Goal: Browse casually: Explore the website without a specific task or goal

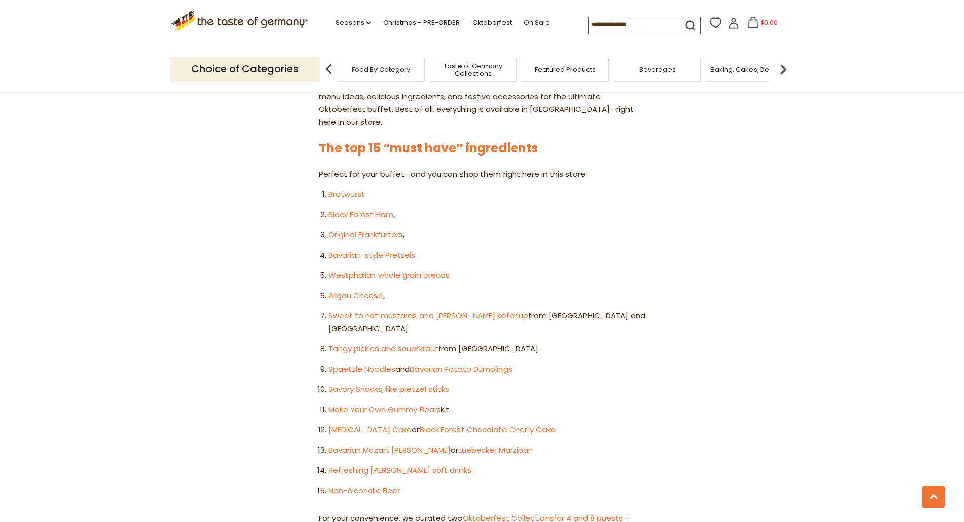
scroll to position [506, 0]
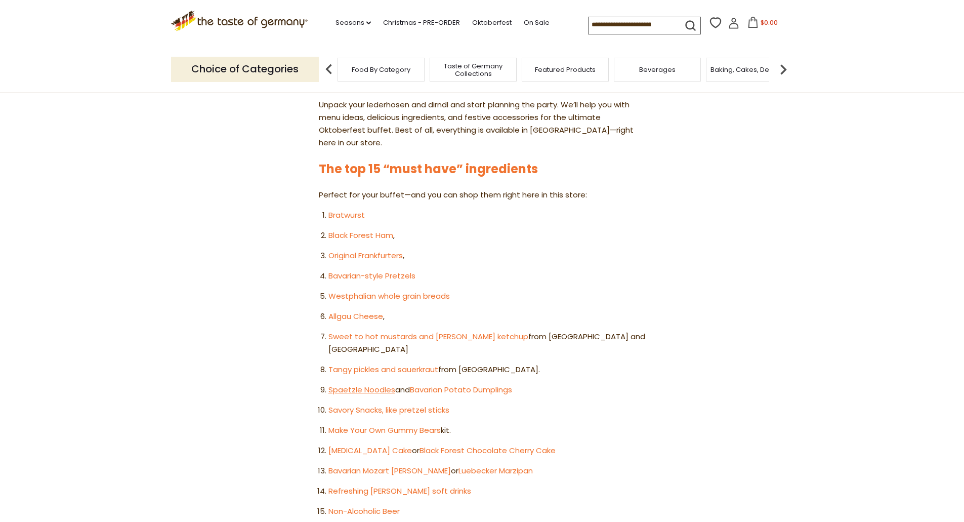
click at [360, 384] on link "Spaetzle Noodles" at bounding box center [362, 389] width 67 height 11
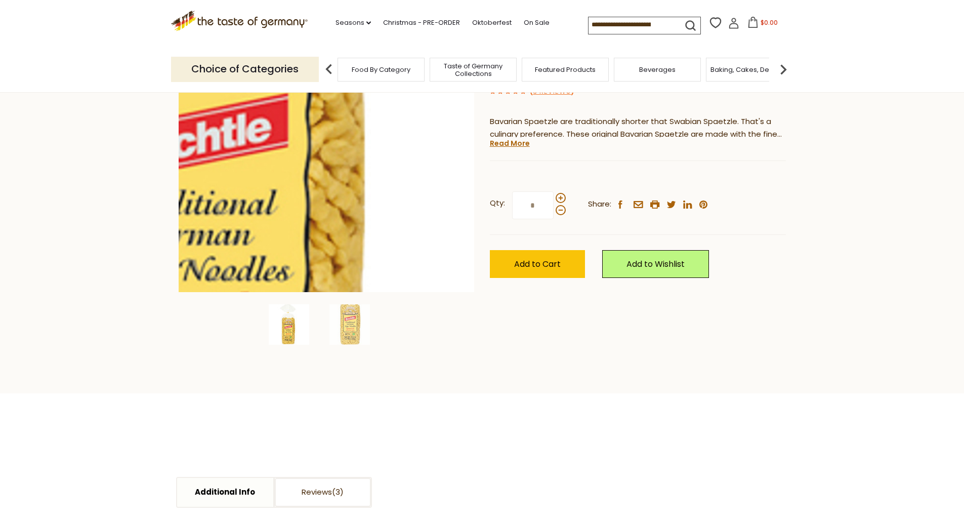
scroll to position [101, 0]
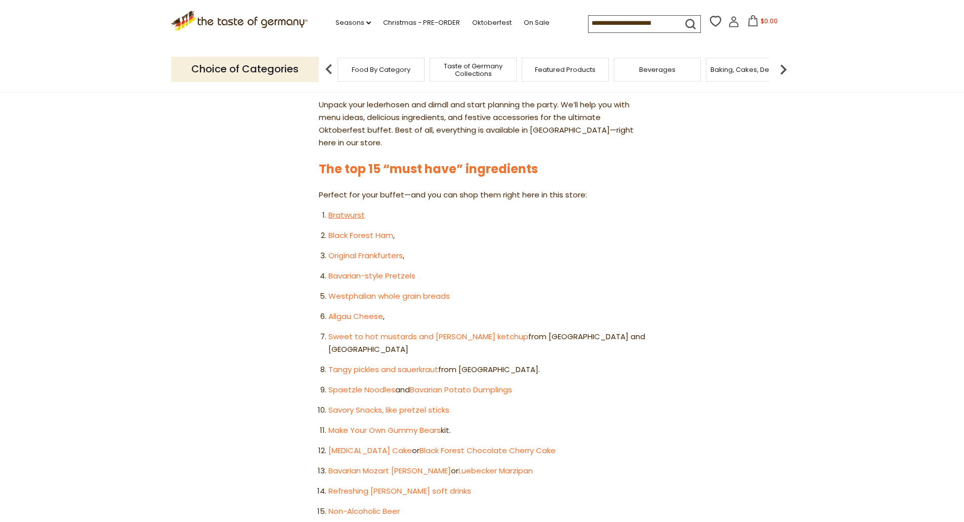
click at [345, 210] on link "Bratwurst" at bounding box center [347, 215] width 36 height 11
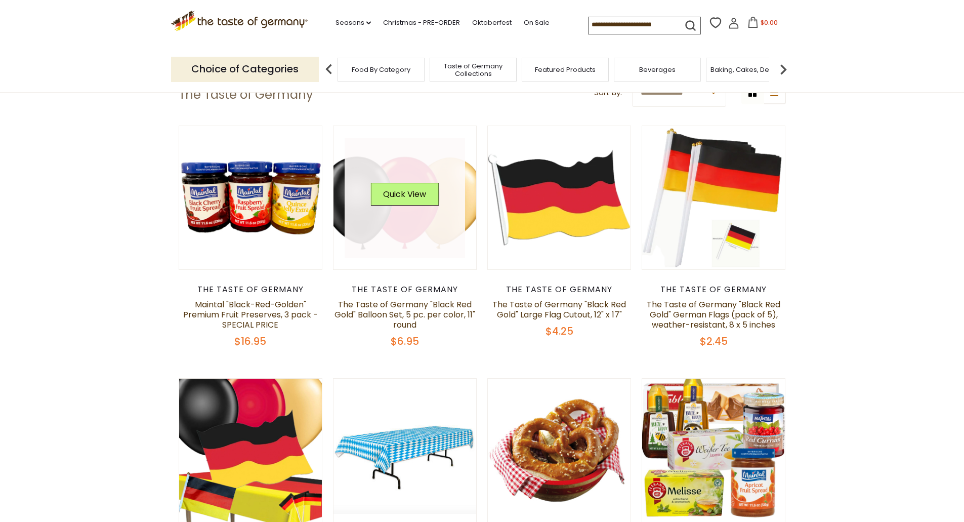
scroll to position [101, 0]
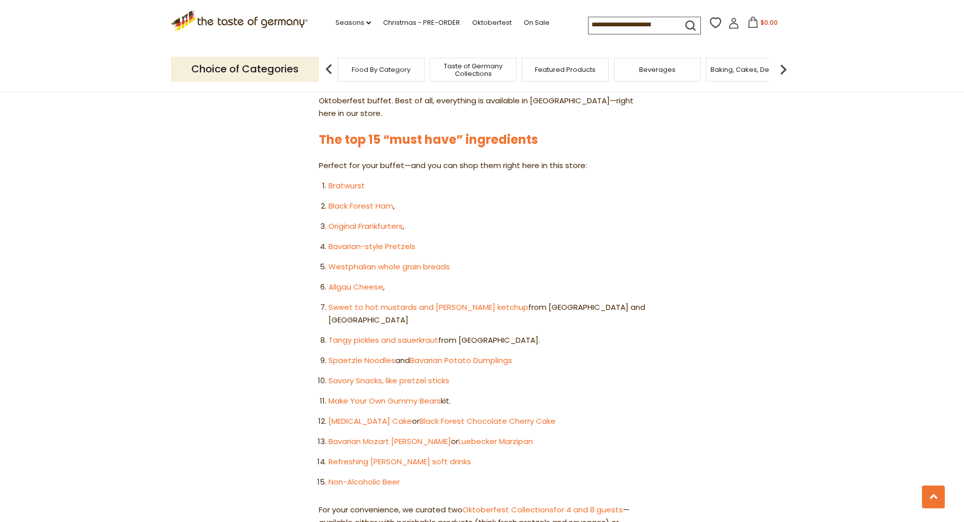
scroll to position [506, 0]
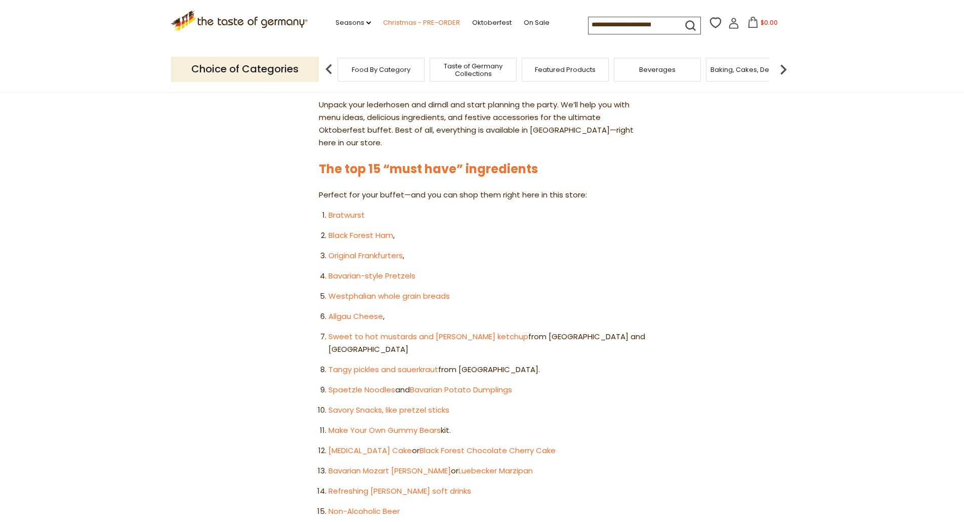
click at [452, 21] on link "Christmas - PRE-ORDER" at bounding box center [421, 22] width 77 height 11
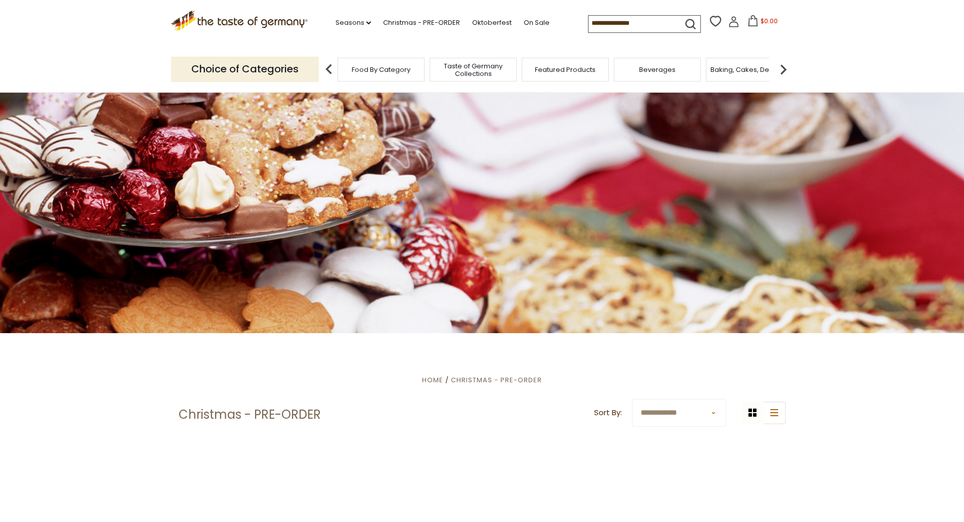
click at [494, 18] on link "Oktoberfest" at bounding box center [491, 22] width 39 height 11
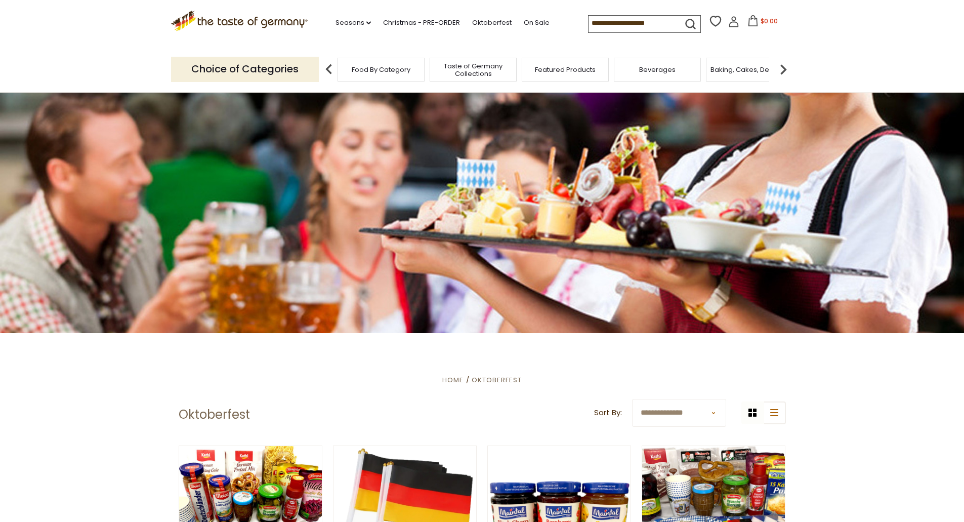
click at [390, 69] on span "Food By Category" at bounding box center [381, 70] width 59 height 8
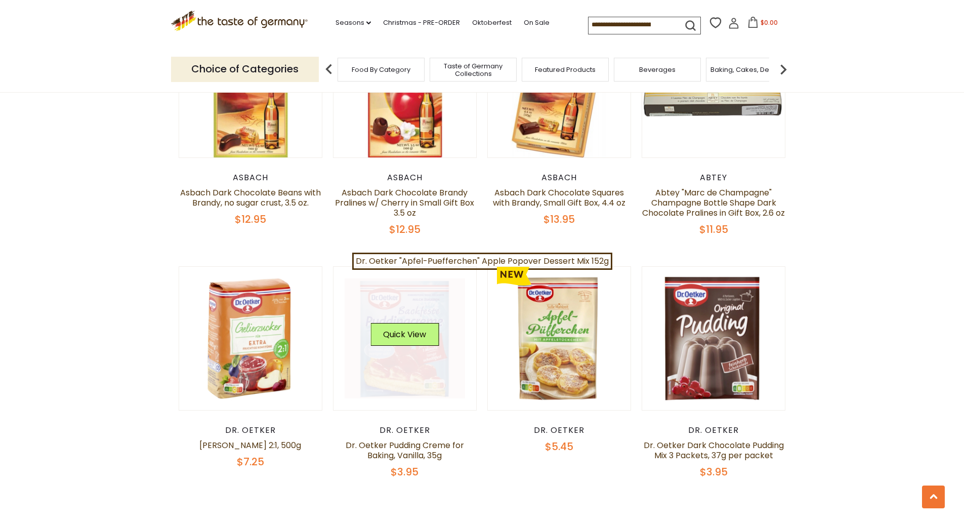
scroll to position [2076, 0]
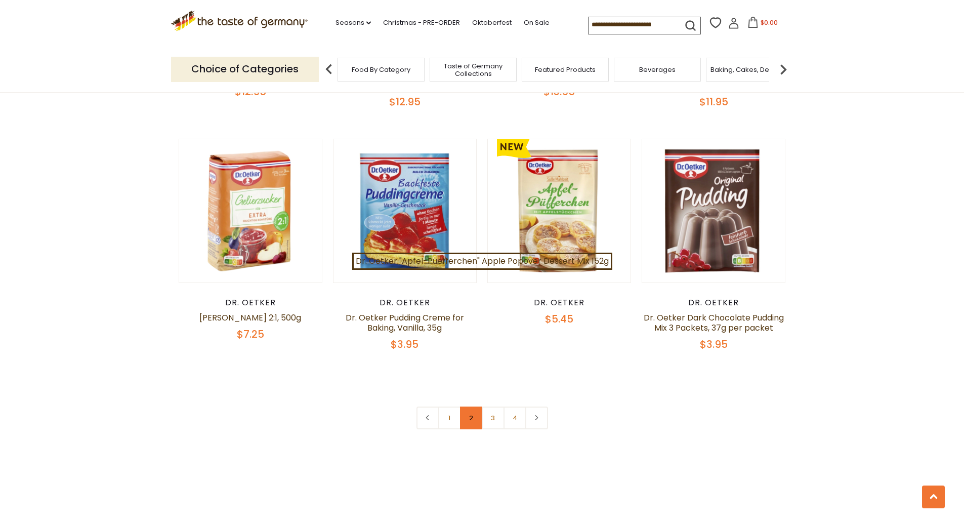
click at [471, 407] on link "2" at bounding box center [471, 418] width 23 height 23
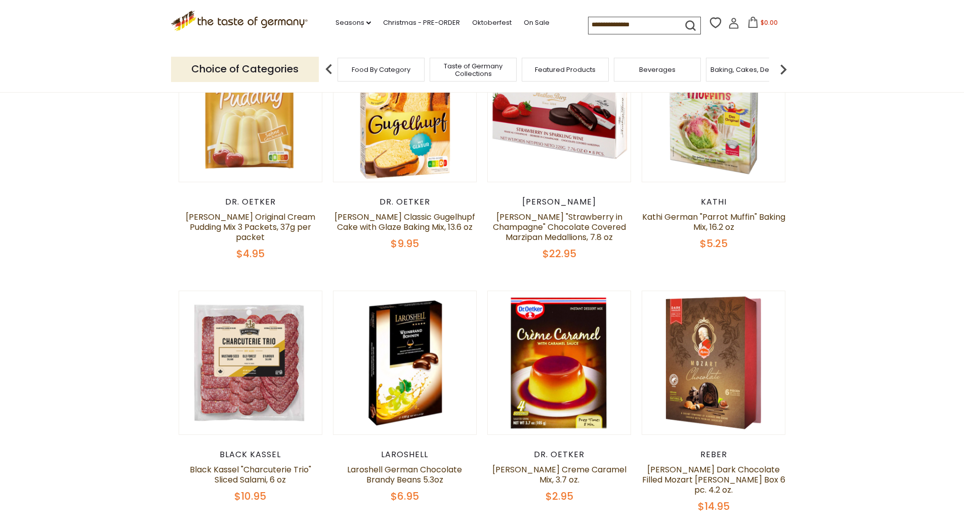
scroll to position [0, 0]
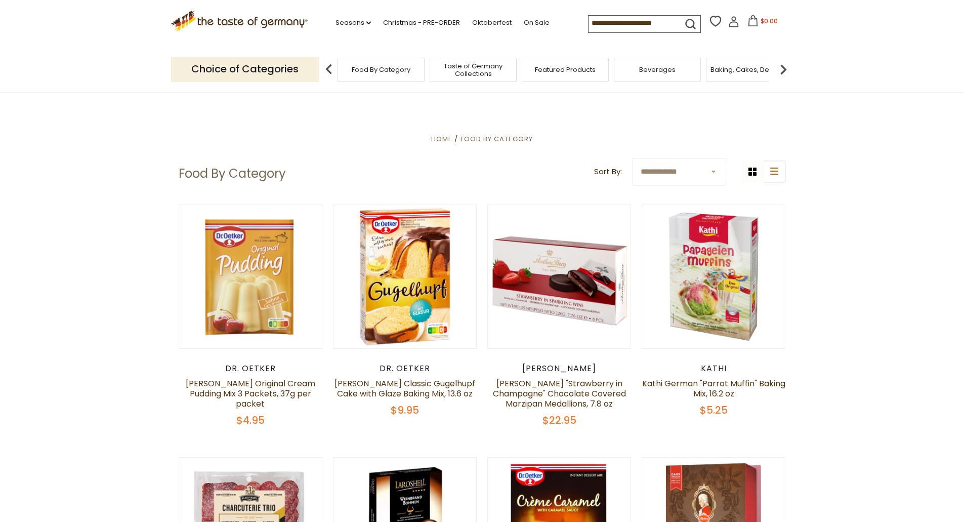
click at [732, 69] on span "Baking, Cakes, Desserts" at bounding box center [750, 70] width 78 height 8
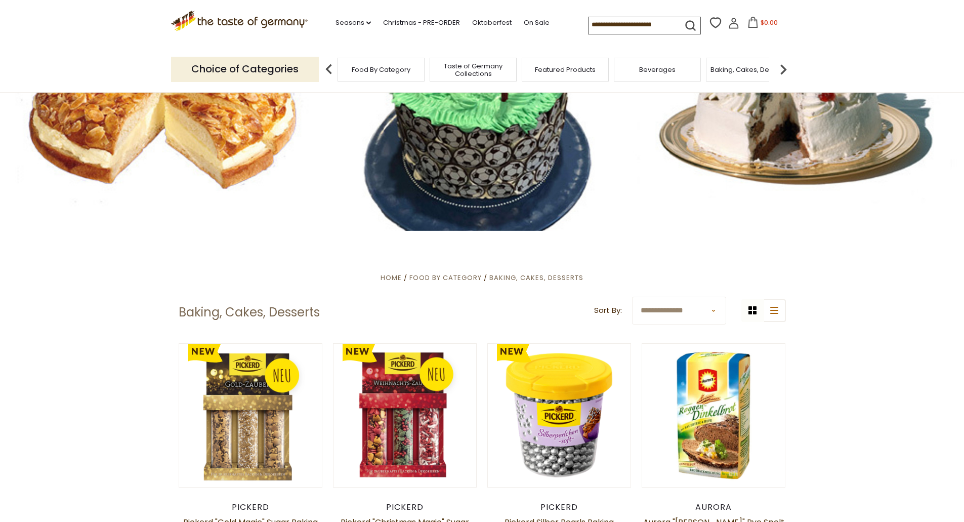
scroll to position [152, 0]
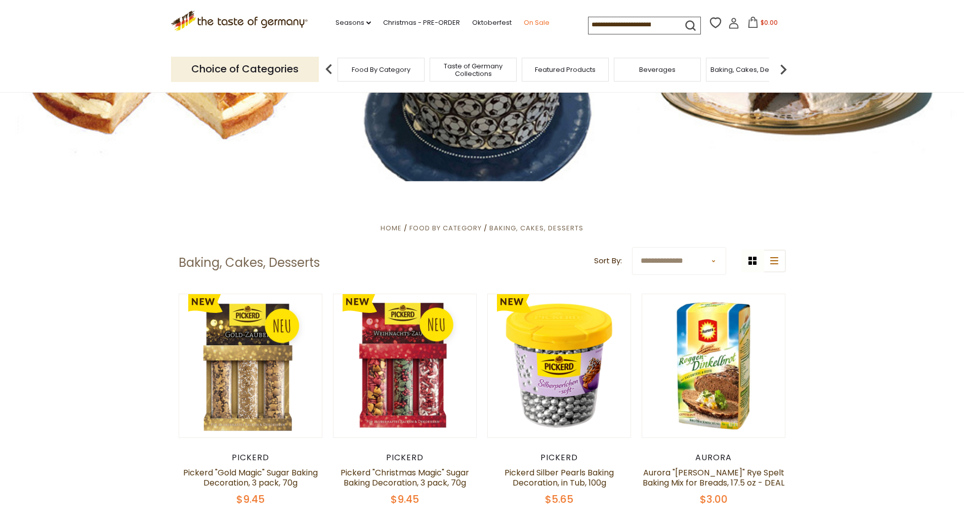
click at [531, 23] on link "On Sale" at bounding box center [537, 22] width 26 height 11
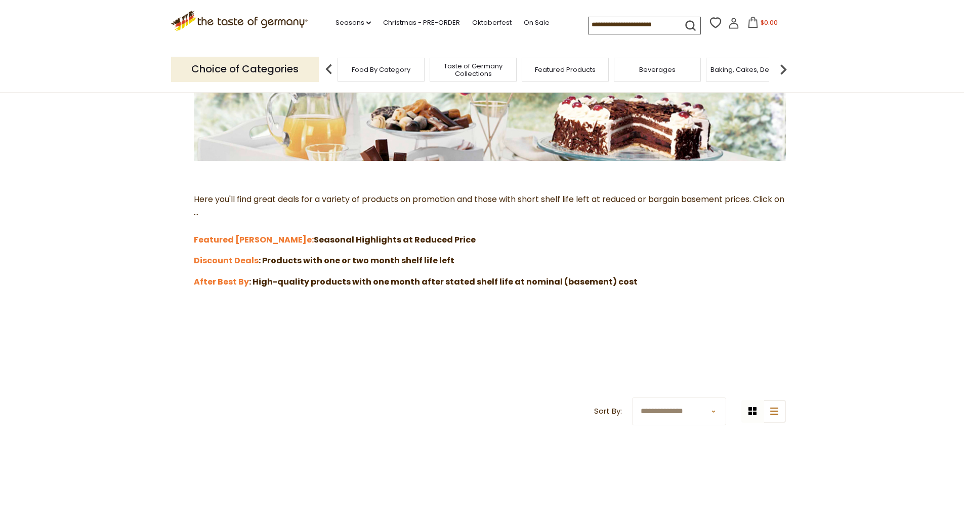
scroll to position [203, 0]
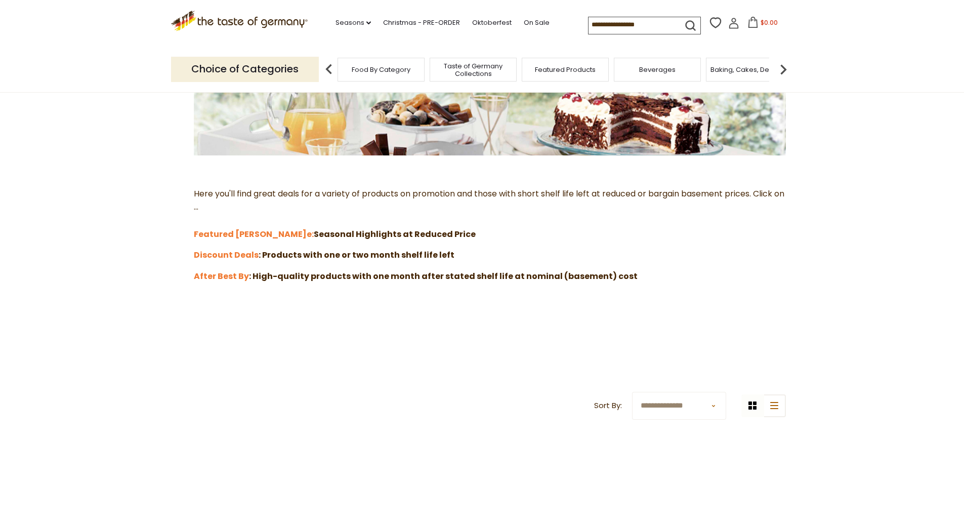
click at [330, 73] on img at bounding box center [329, 69] width 20 height 20
click at [240, 31] on icon ".st0{fill:#EDD300;} .st1{fill:#D33E21;}" at bounding box center [239, 21] width 137 height 21
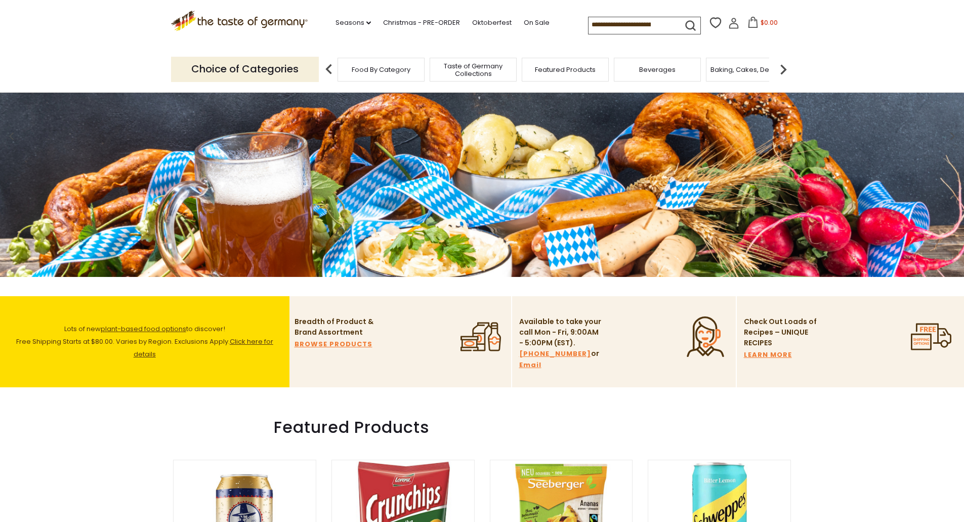
scroll to position [101, 0]
